Goal: Task Accomplishment & Management: Use online tool/utility

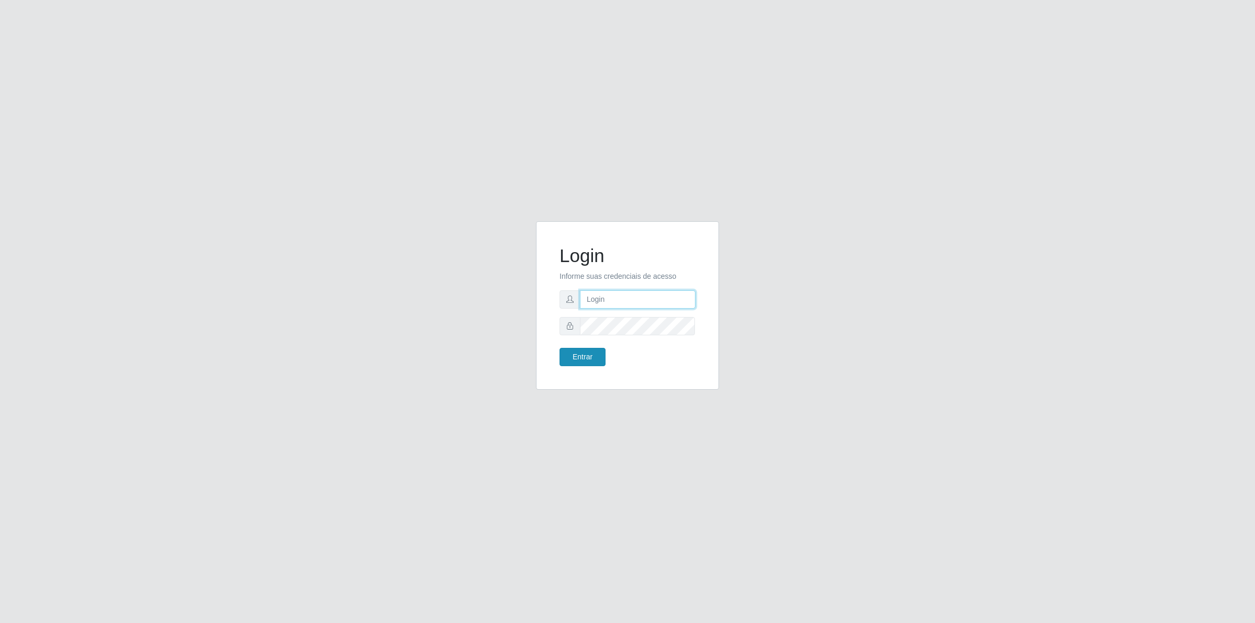
type input "[PERSON_NAME][EMAIL_ADDRESS][DOMAIN_NAME]"
click at [578, 356] on button "Entrar" at bounding box center [582, 357] width 46 height 18
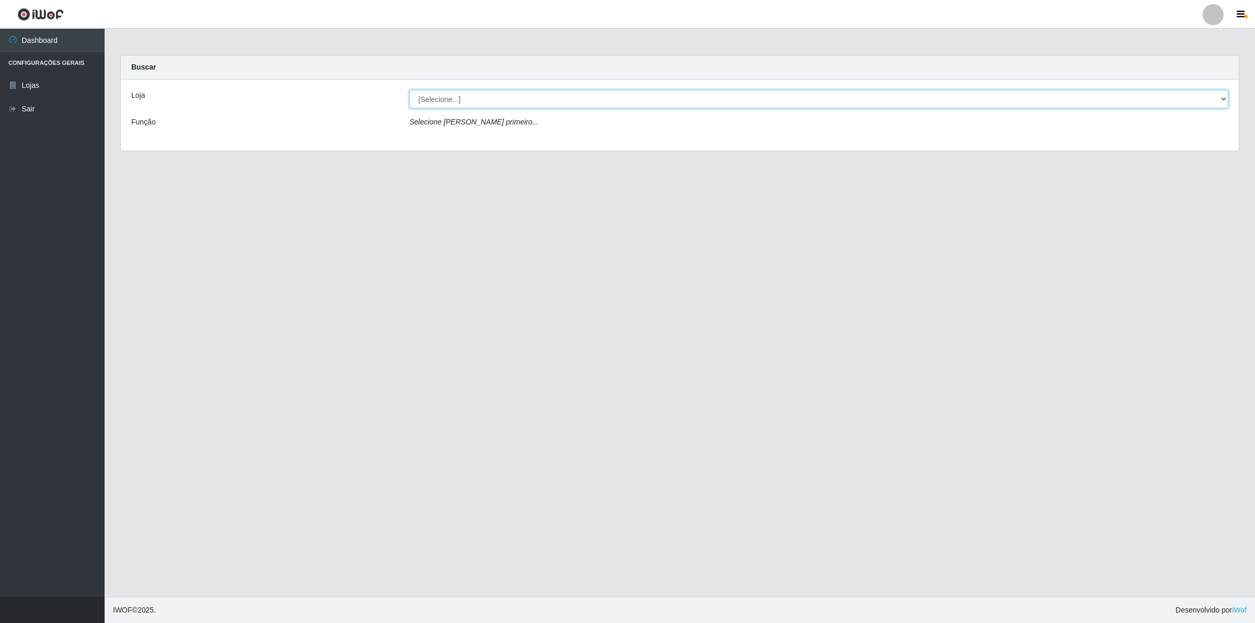
click at [463, 98] on select "[Selecione...] Extrabom - Loja 01 Centro de Distribuição" at bounding box center [818, 99] width 819 height 18
select select "435"
click at [409, 90] on select "[Selecione...] Extrabom - Loja 01 Centro de Distribuição" at bounding box center [818, 99] width 819 height 18
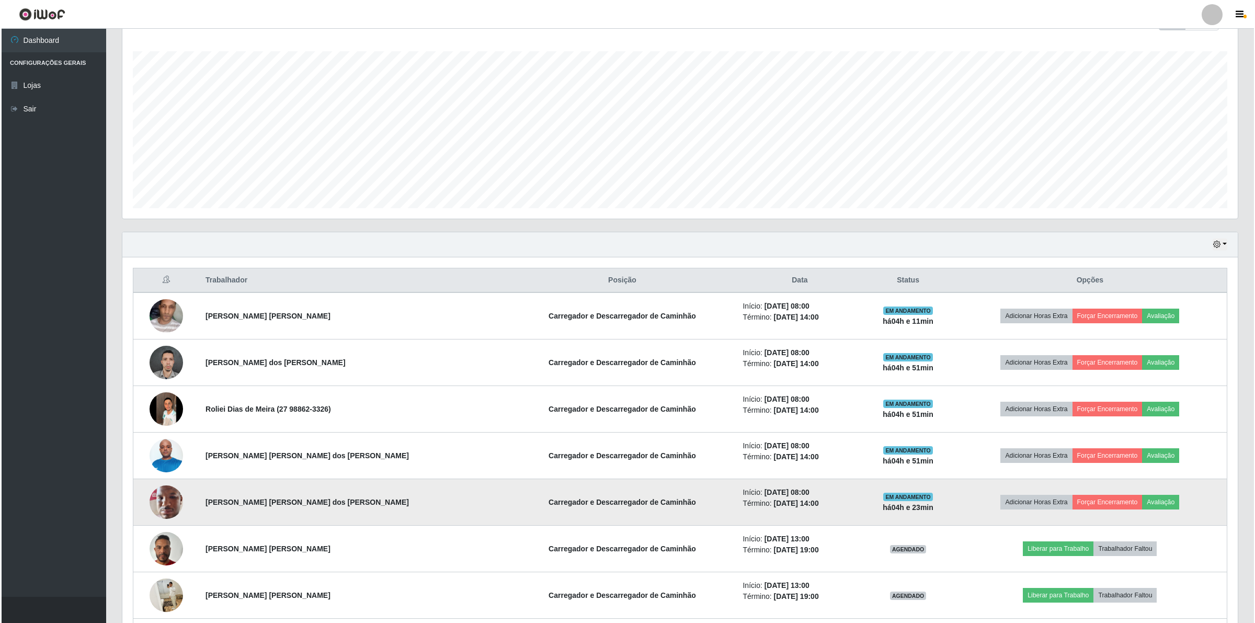
scroll to position [306, 0]
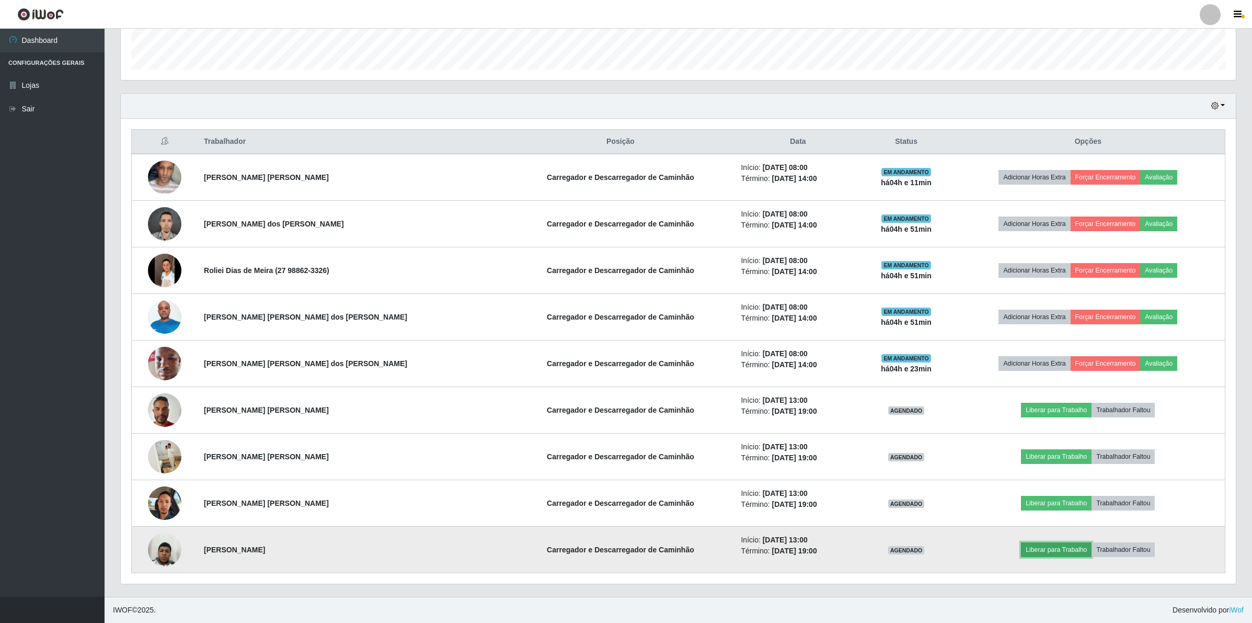
click at [1029, 545] on button "Liberar para Trabalho" at bounding box center [1056, 549] width 71 height 15
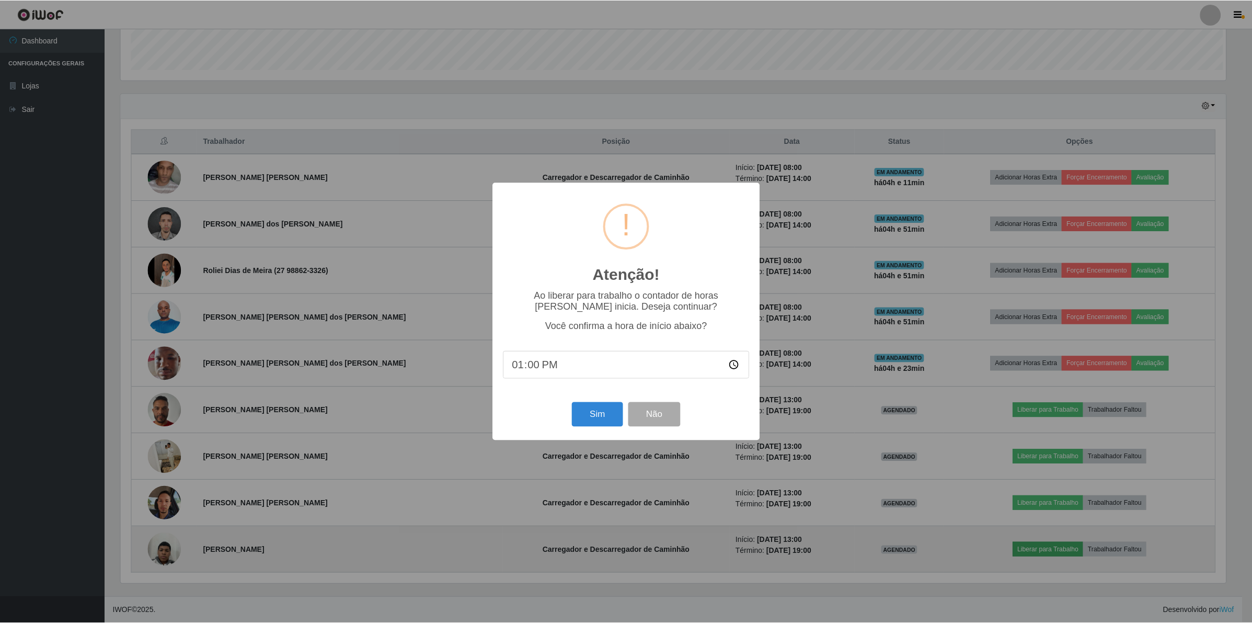
scroll to position [218, 1107]
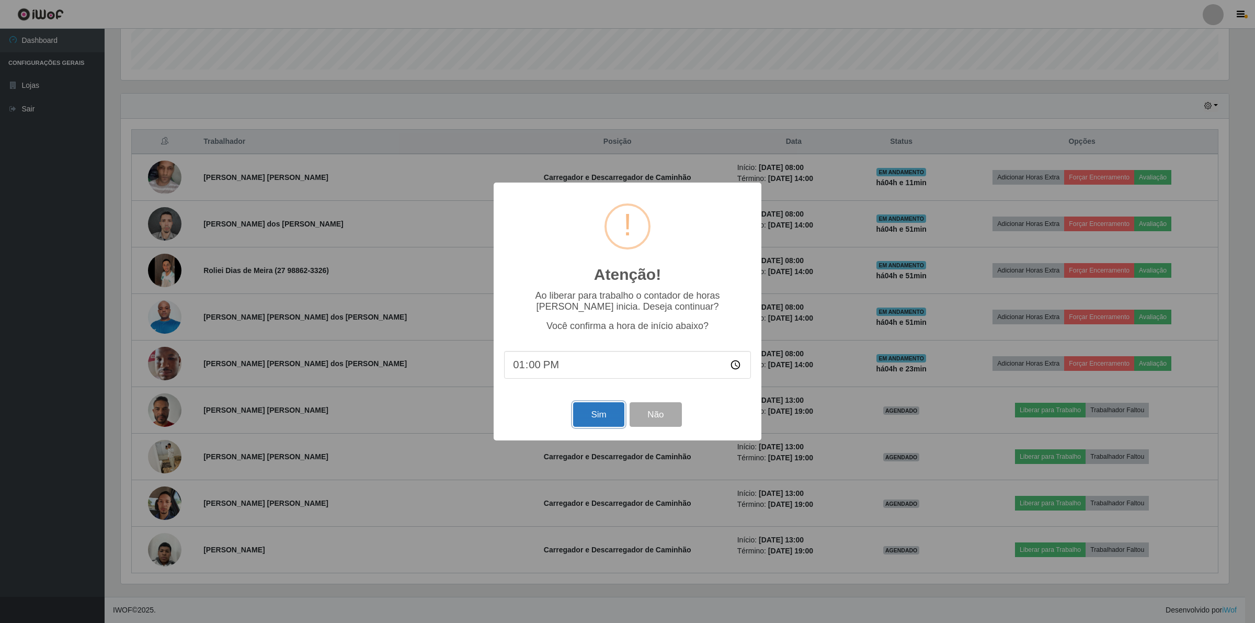
click at [604, 416] on button "Sim" at bounding box center [598, 414] width 51 height 25
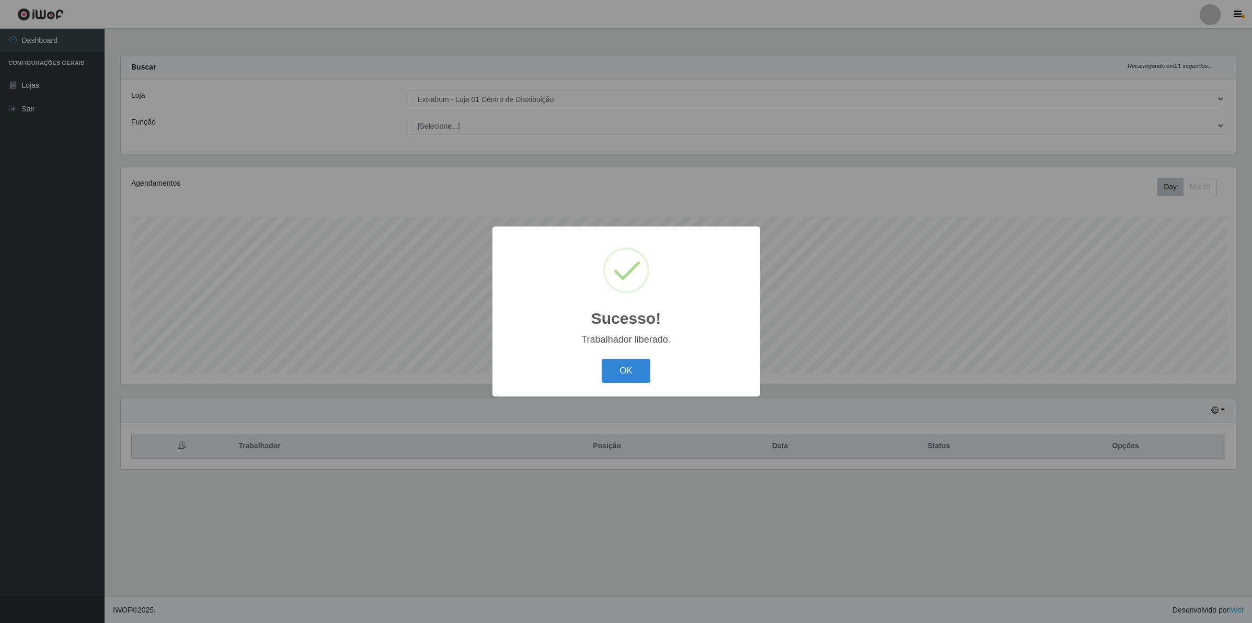
scroll to position [218, 1117]
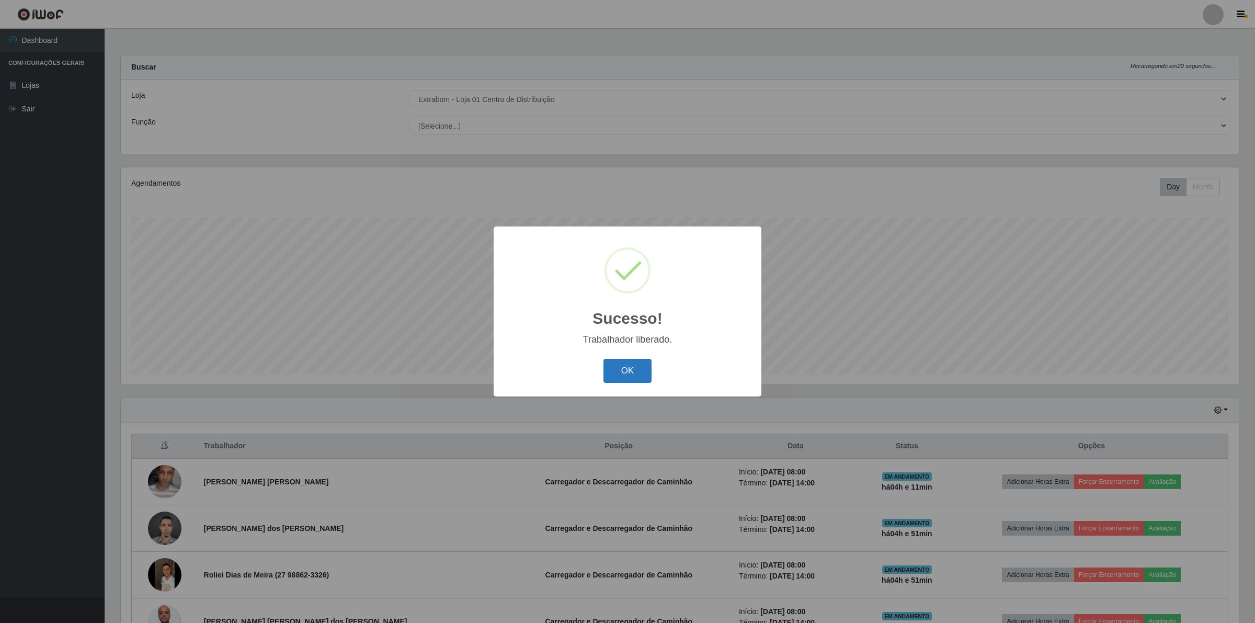
click at [613, 370] on button "OK" at bounding box center [627, 371] width 49 height 25
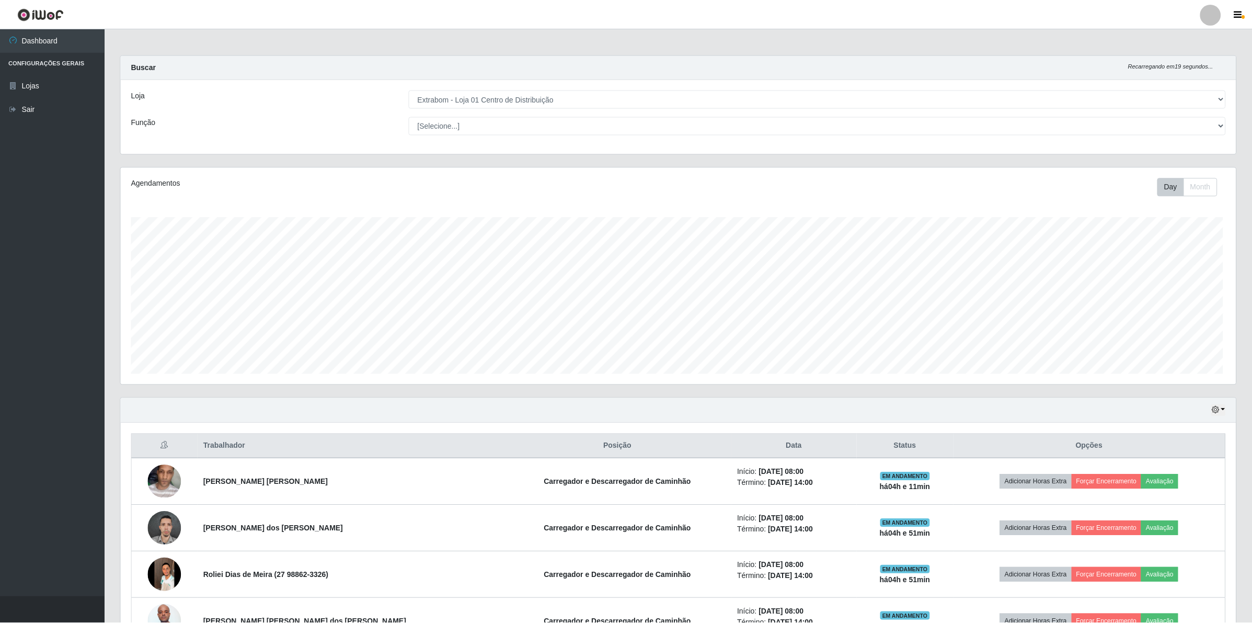
scroll to position [522626, 521727]
